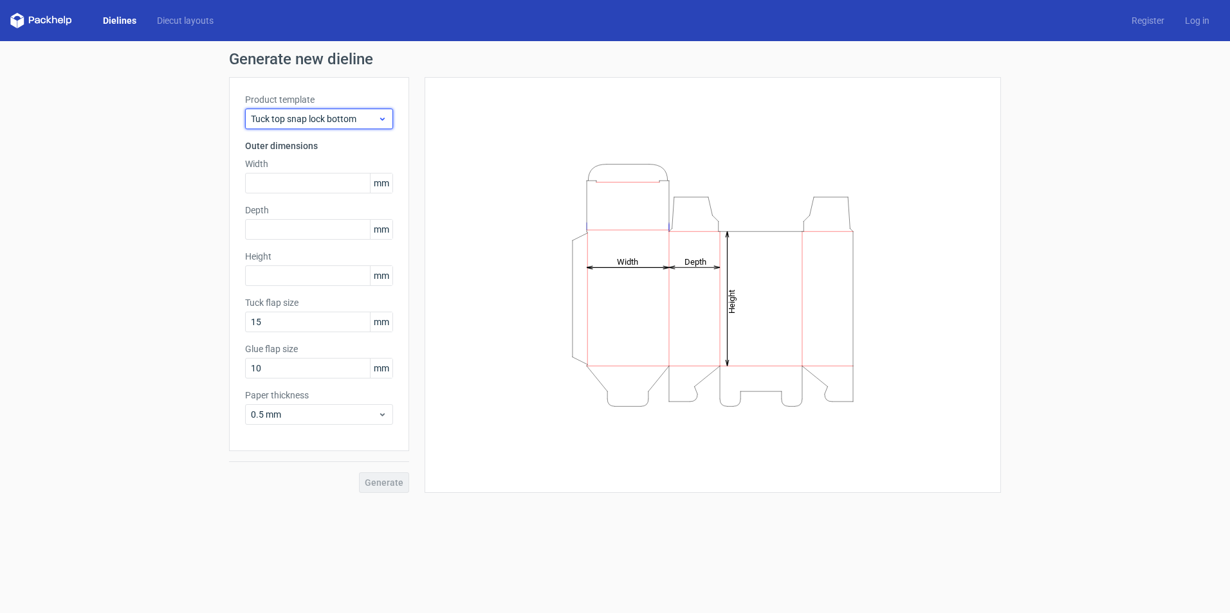
click at [347, 118] on span "Tuck top snap lock bottom" at bounding box center [314, 119] width 127 height 13
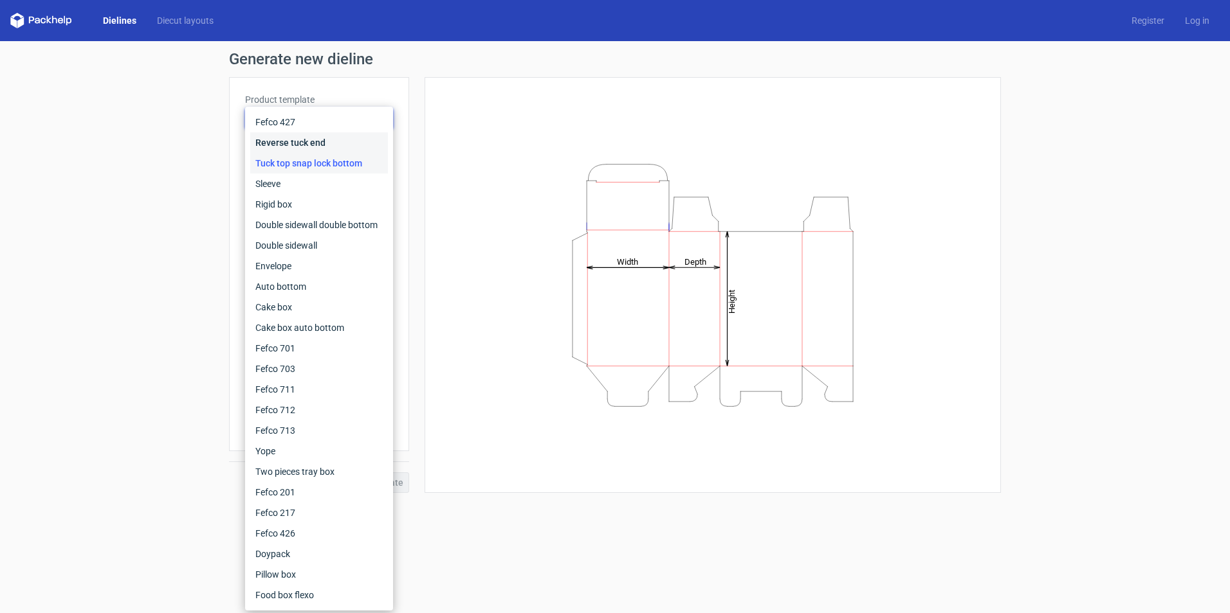
click at [308, 144] on div "Reverse tuck end" at bounding box center [319, 142] width 138 height 21
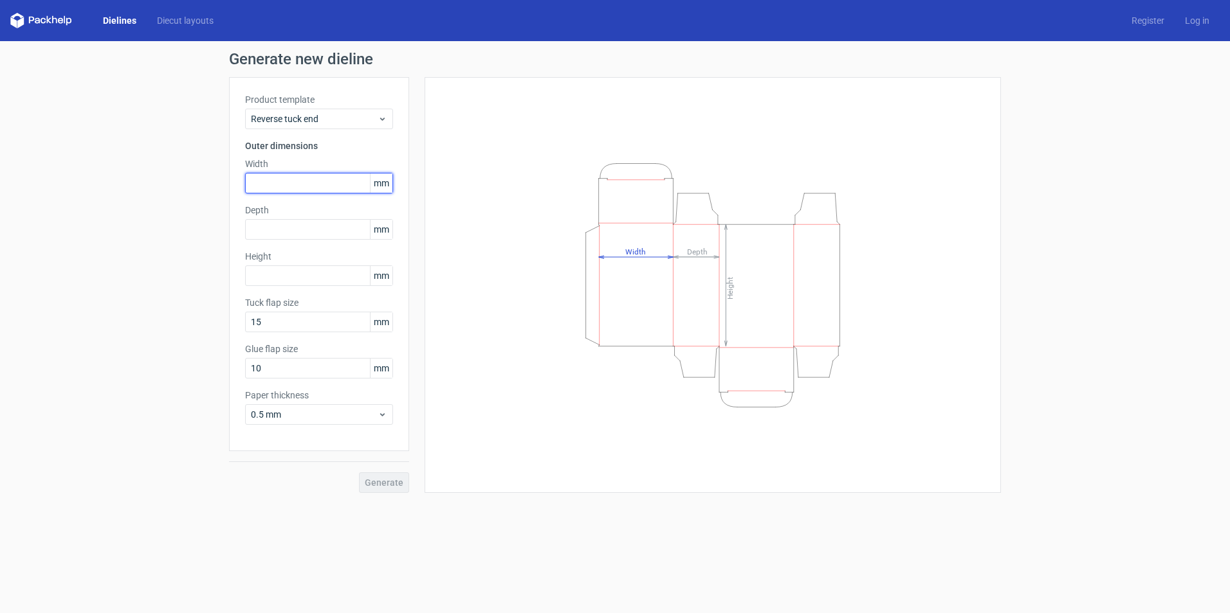
click at [316, 186] on input "text" at bounding box center [319, 183] width 148 height 21
type input "36"
click at [296, 223] on input "text" at bounding box center [319, 229] width 148 height 21
type input "29"
click at [316, 275] on input "text" at bounding box center [319, 276] width 148 height 21
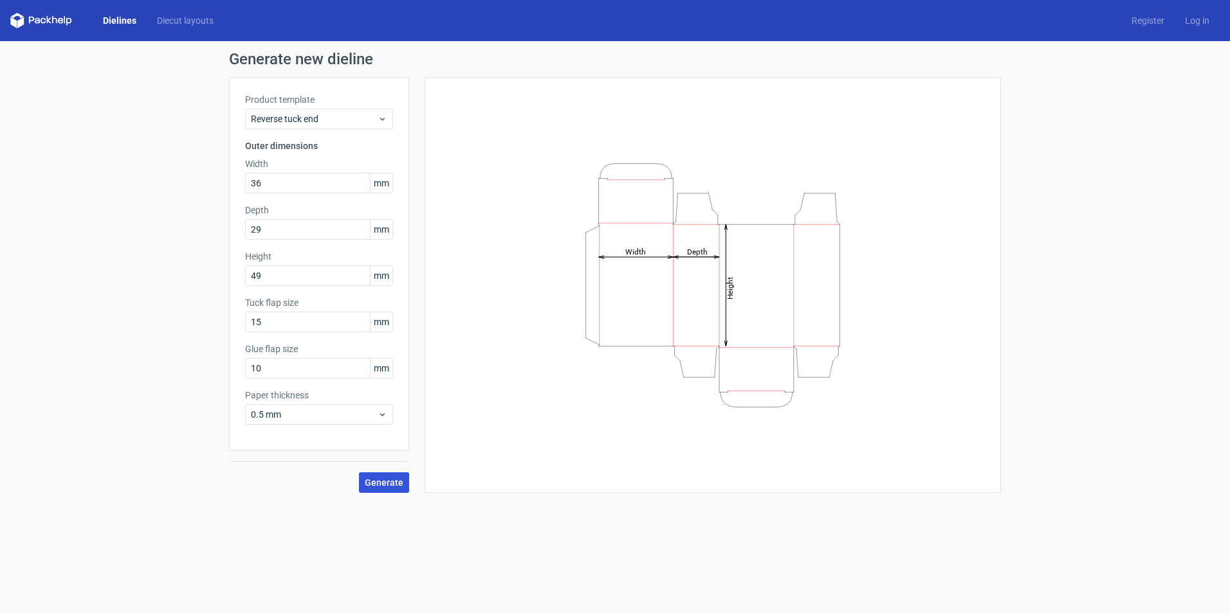
click at [395, 474] on button "Generate" at bounding box center [384, 483] width 50 height 21
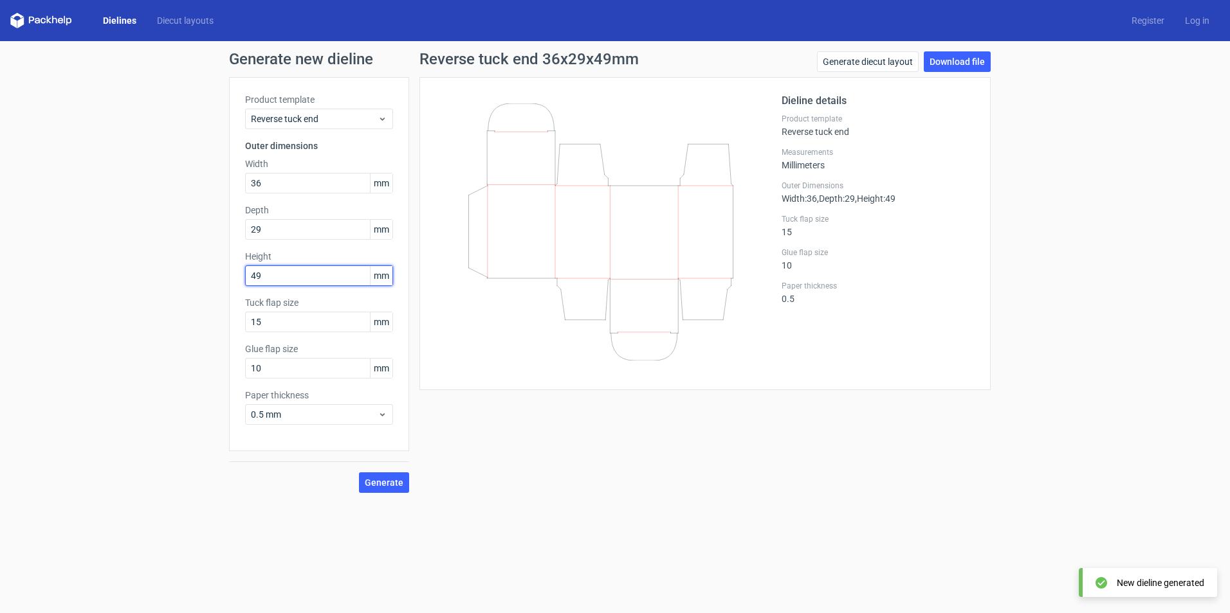
click at [271, 277] on input "49" at bounding box center [319, 276] width 148 height 21
type input "4"
type input "59"
click at [383, 476] on button "Generate" at bounding box center [384, 483] width 50 height 21
click at [372, 479] on span "Generate" at bounding box center [384, 482] width 39 height 9
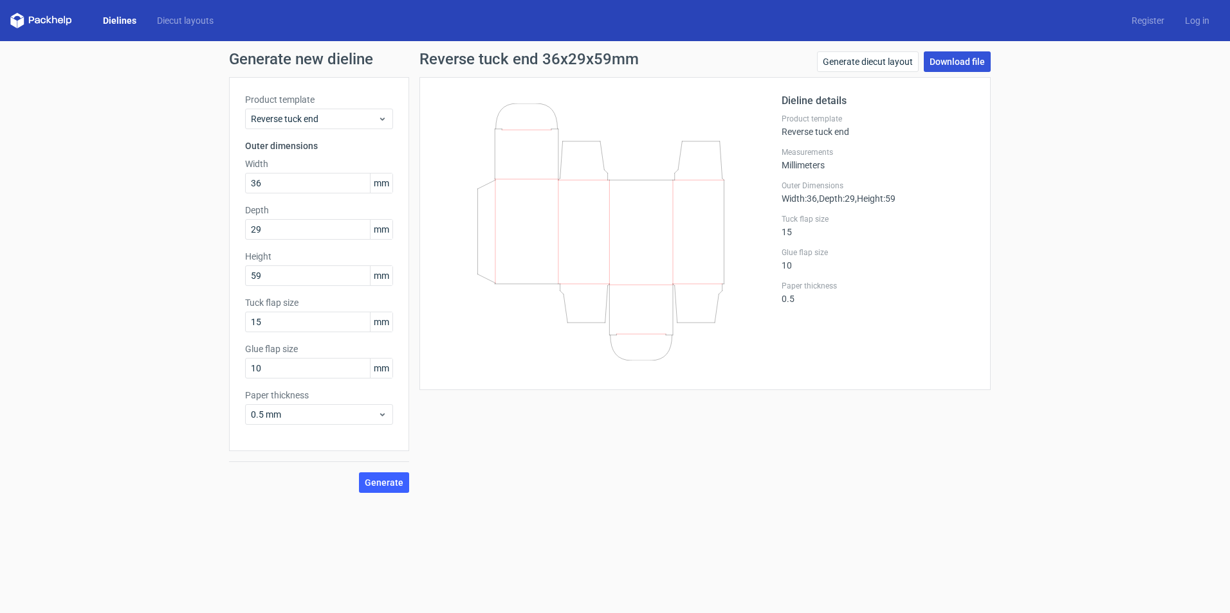
click at [953, 61] on link "Download file" at bounding box center [956, 61] width 67 height 21
